Goal: Communication & Community: Participate in discussion

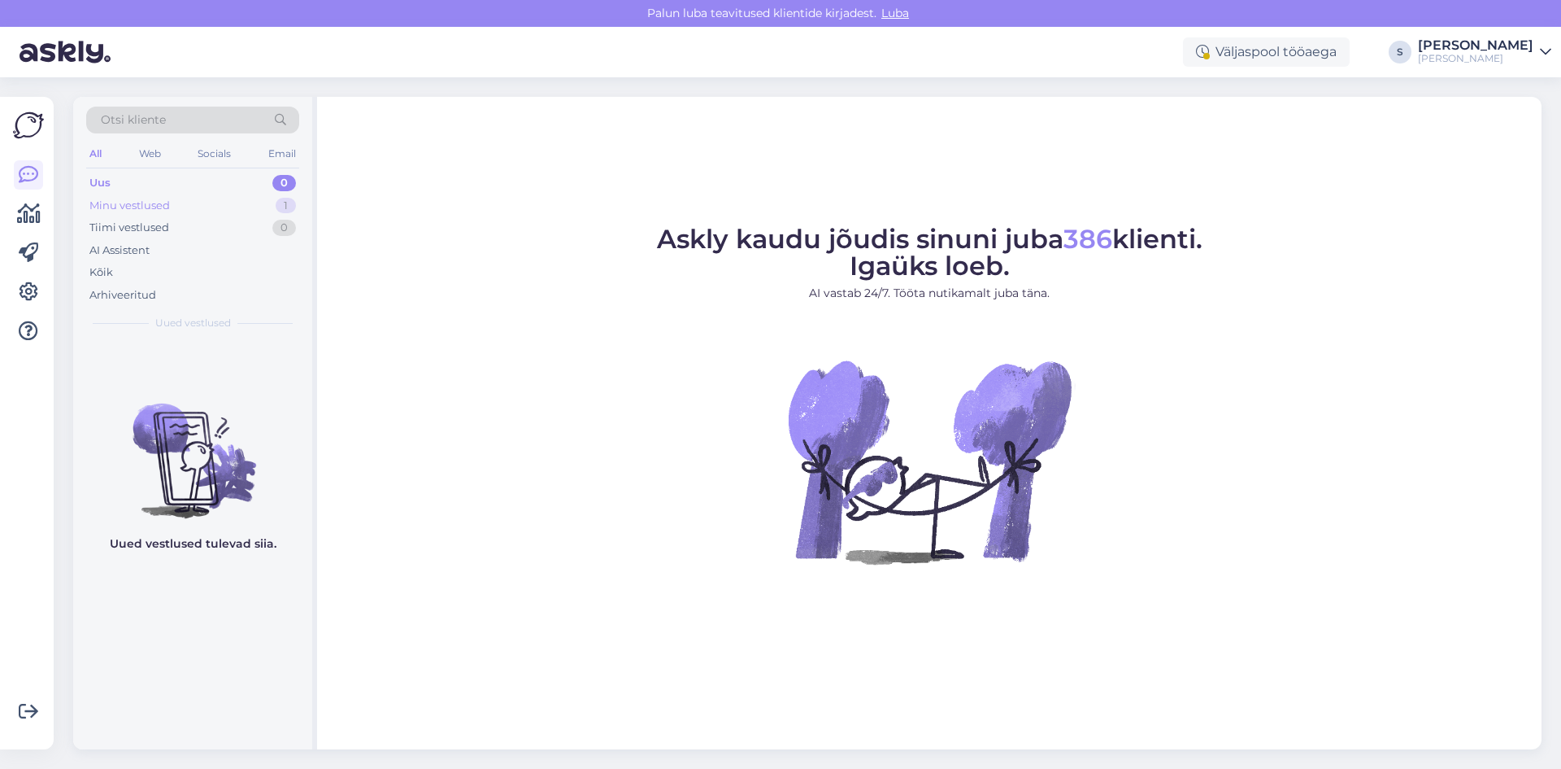
click at [142, 204] on div "Minu vestlused" at bounding box center [129, 206] width 81 height 16
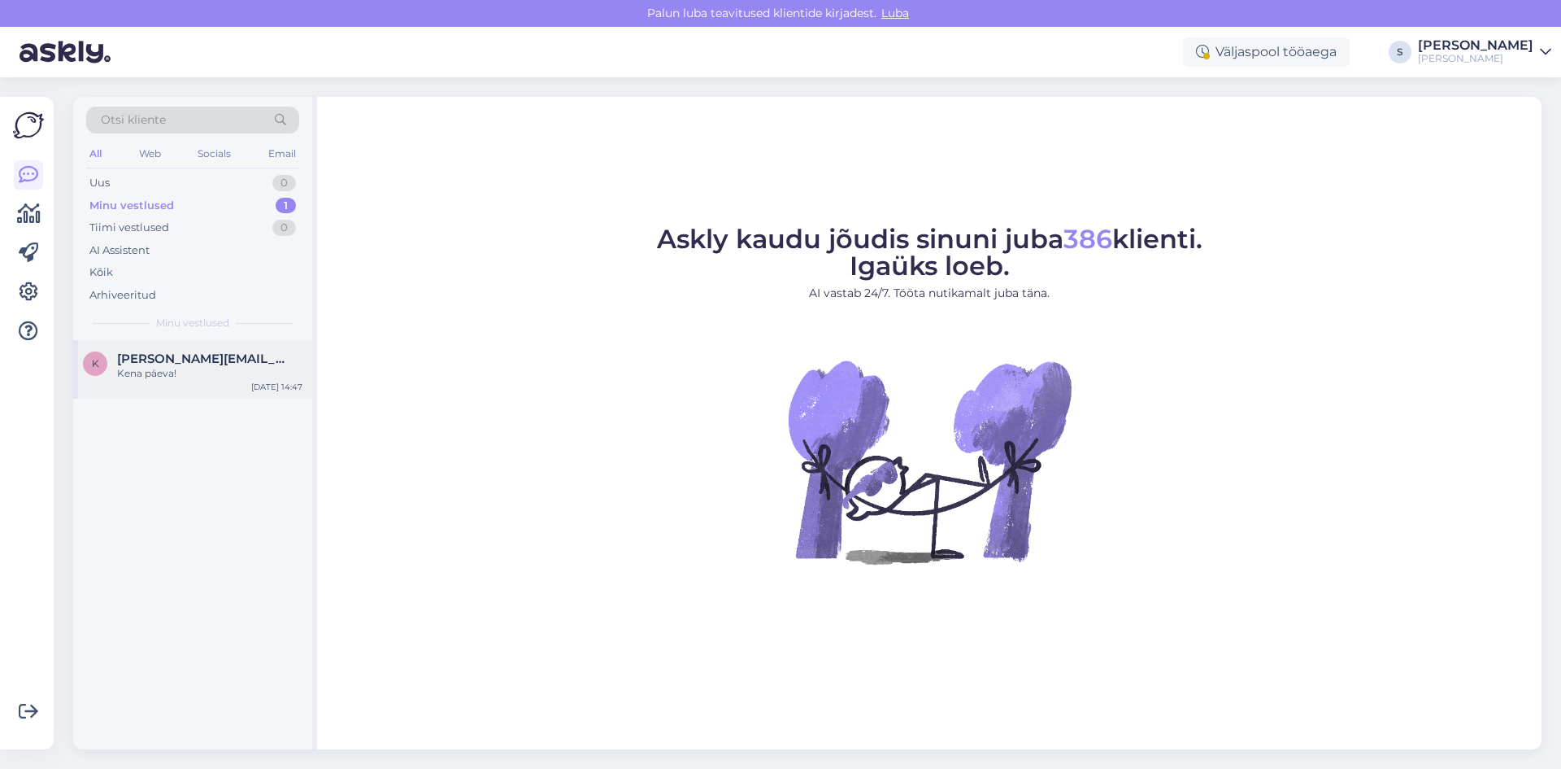
click at [139, 378] on div "Kena päeva!" at bounding box center [209, 373] width 185 height 15
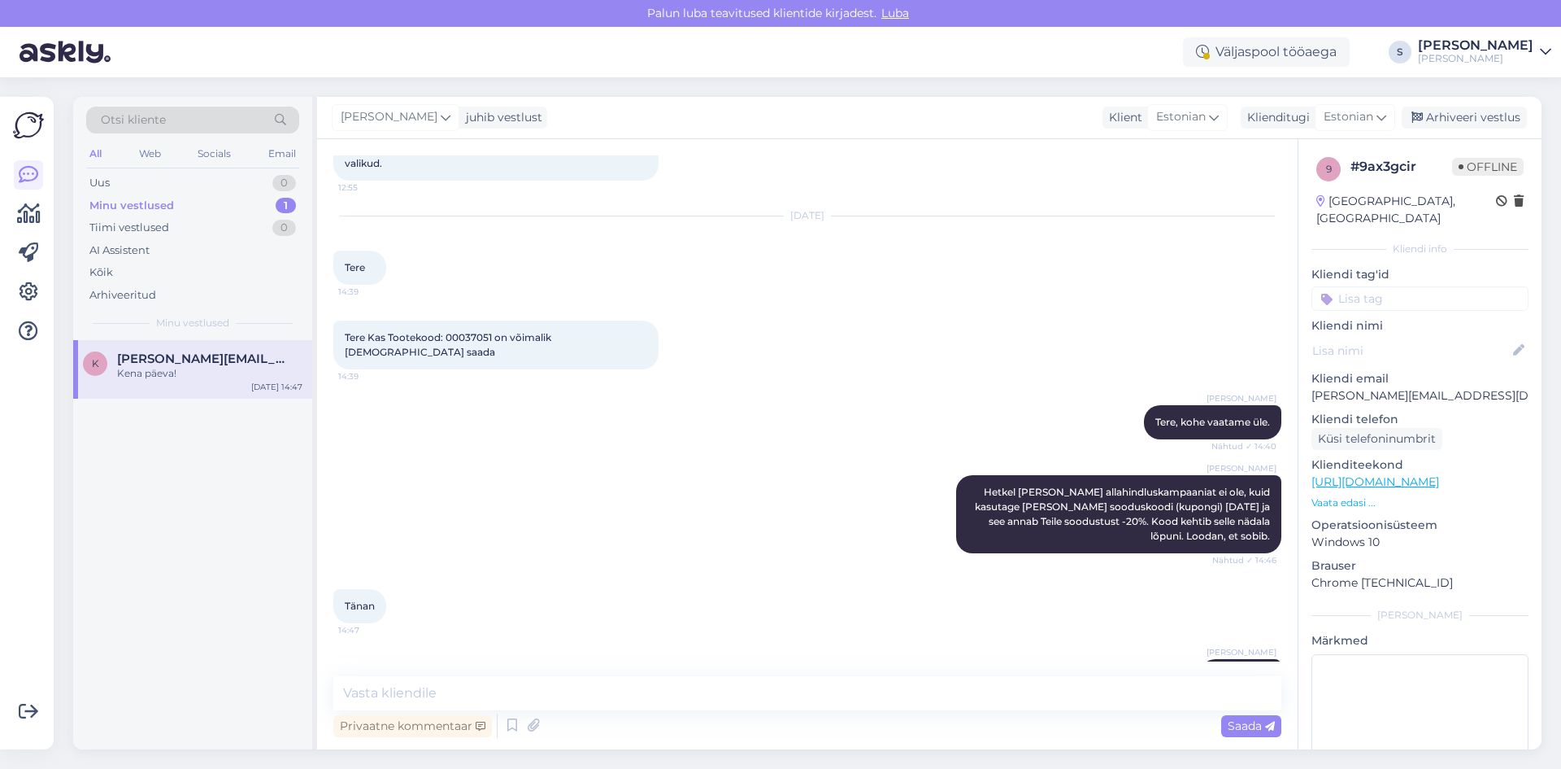
scroll to position [3531, 0]
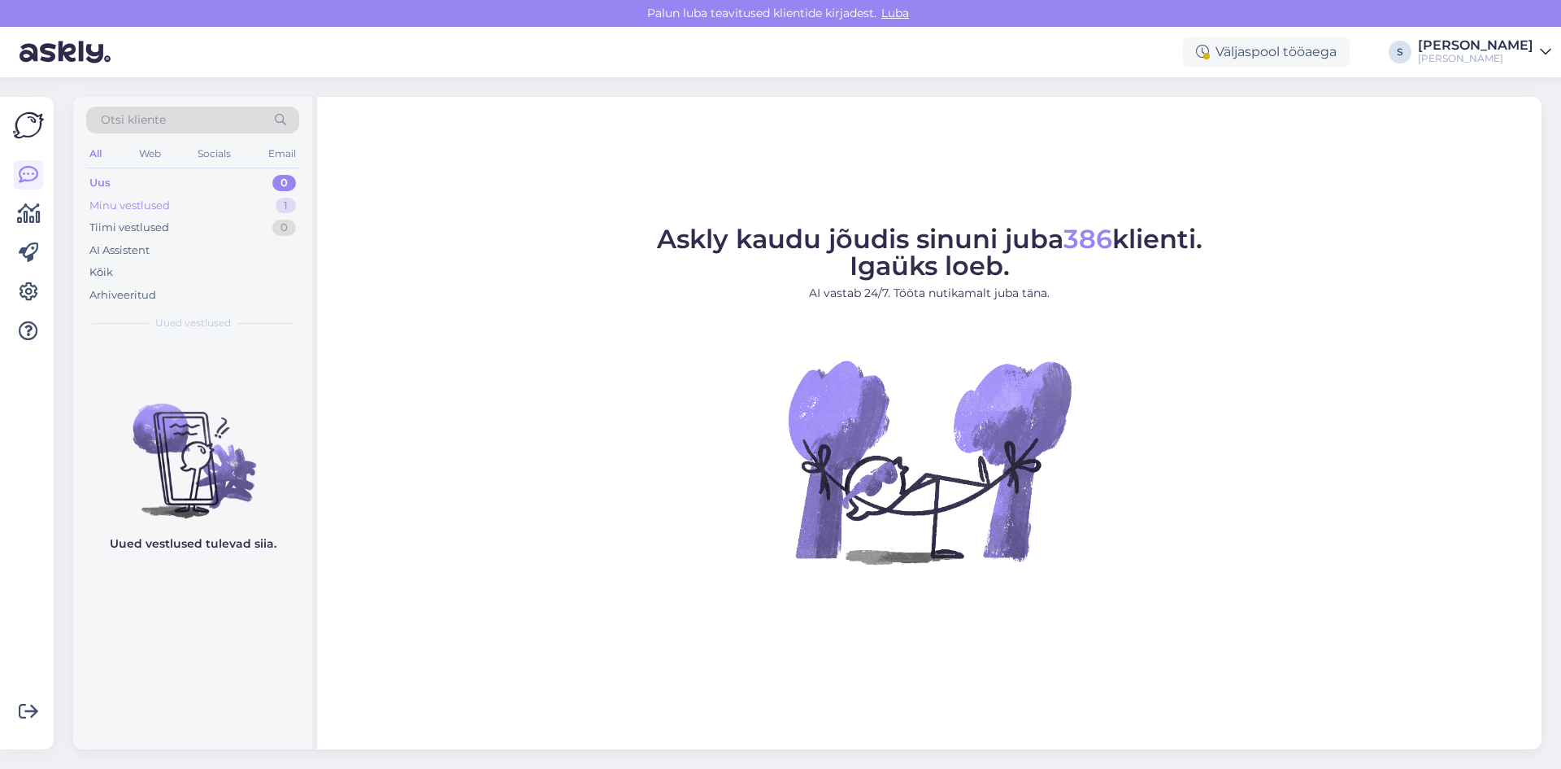
click at [111, 203] on div "Minu vestlused" at bounding box center [129, 206] width 81 height 16
